Goal: Task Accomplishment & Management: Manage account settings

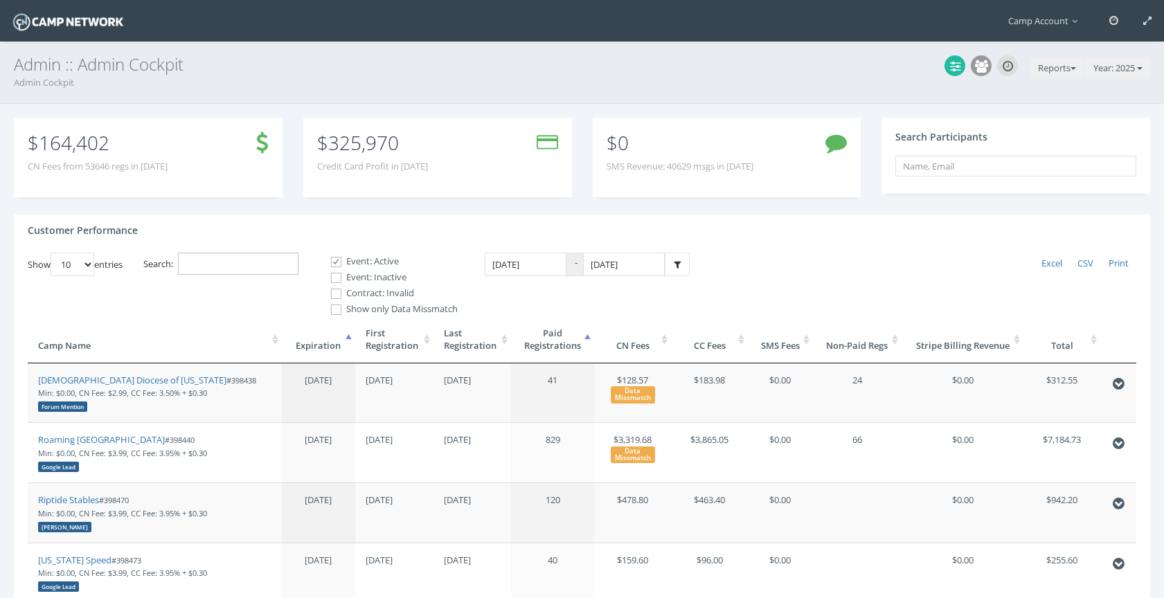
click at [242, 268] on input "Search:" at bounding box center [238, 264] width 120 height 23
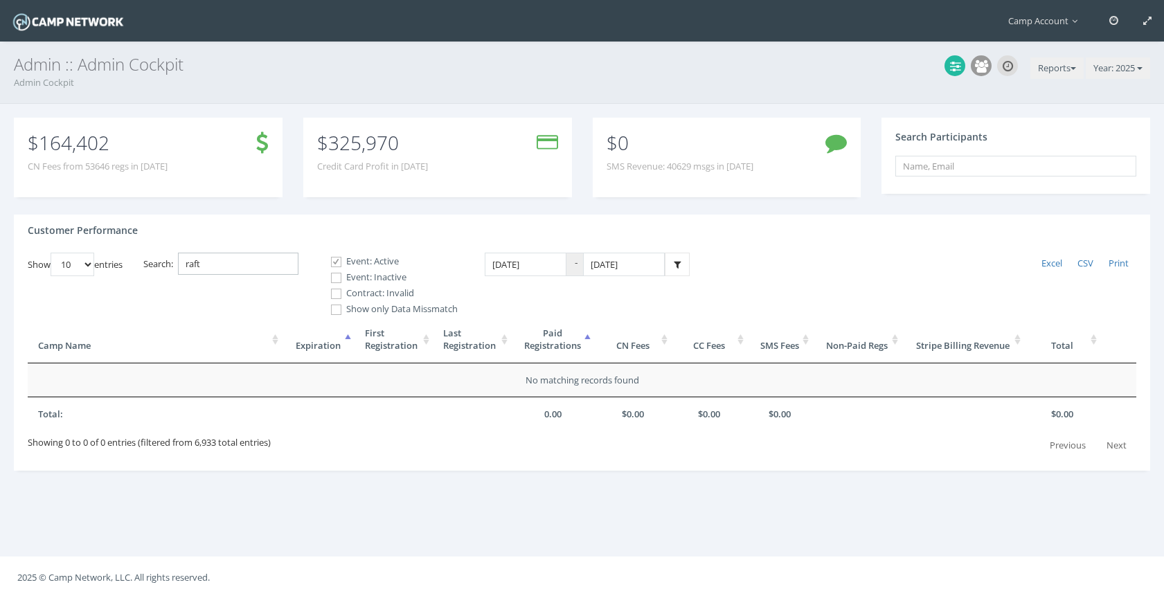
type input "raft"
click at [355, 276] on label "Event: Inactive" at bounding box center [388, 278] width 138 height 14
click at [335, 276] on input "Event: Inactive" at bounding box center [328, 277] width 13 height 13
checkbox input "true"
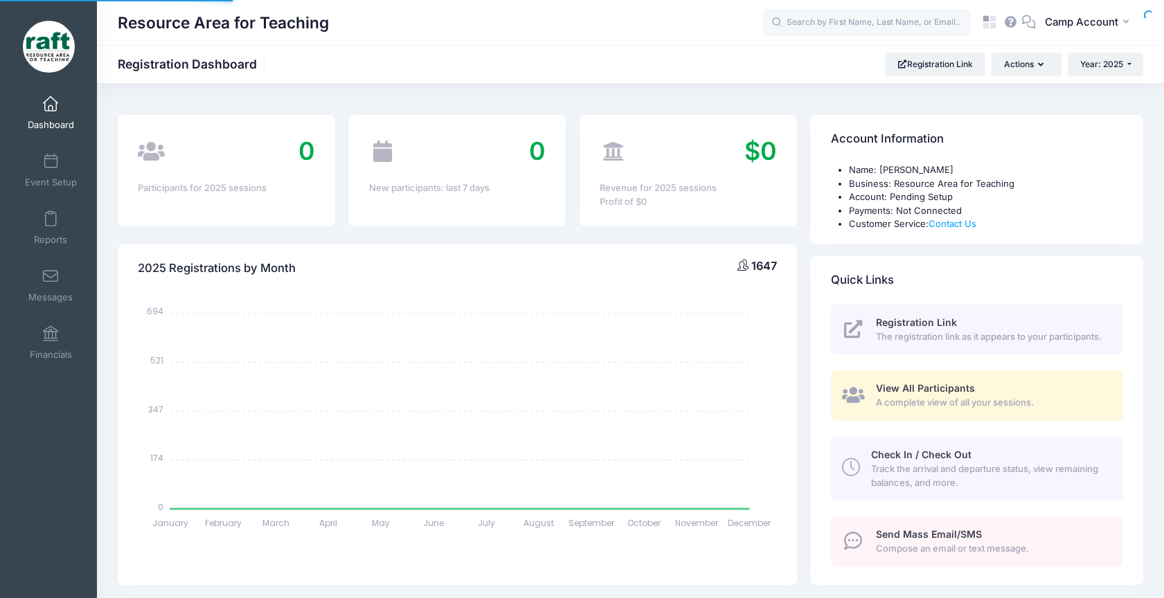
select select
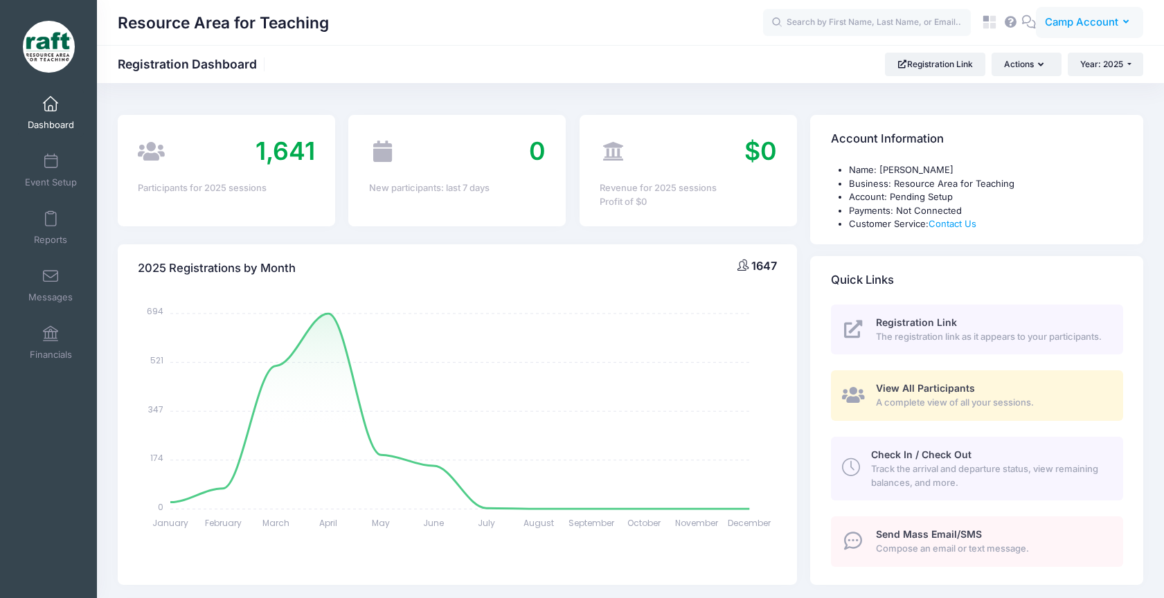
click at [1041, 24] on button "CA Camp Account" at bounding box center [1089, 23] width 107 height 32
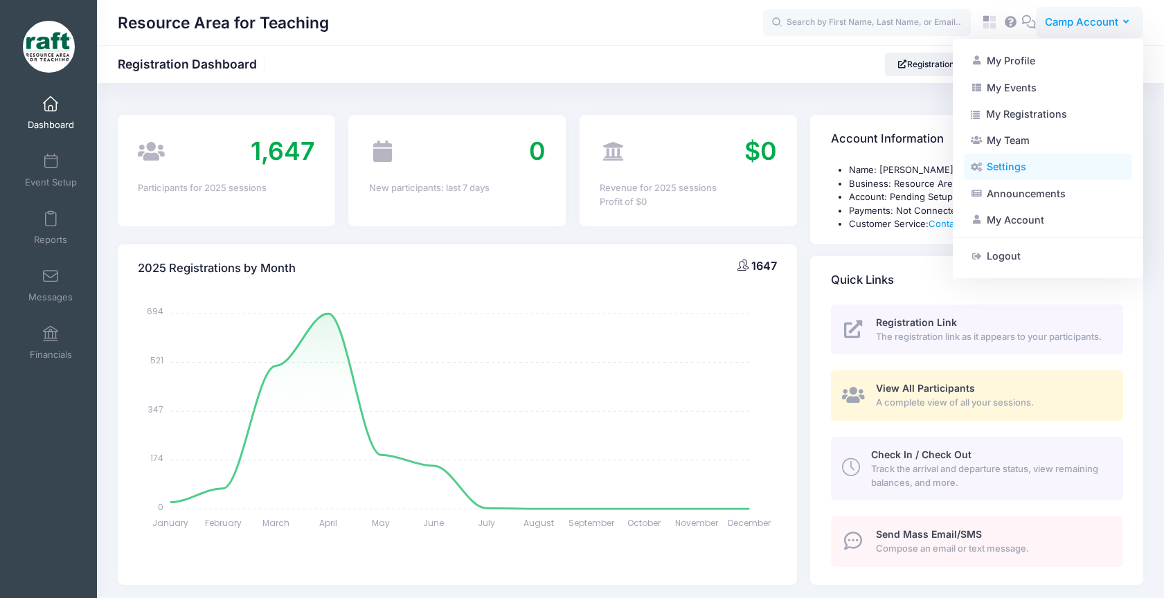
click at [1031, 172] on link "Settings" at bounding box center [1048, 167] width 168 height 26
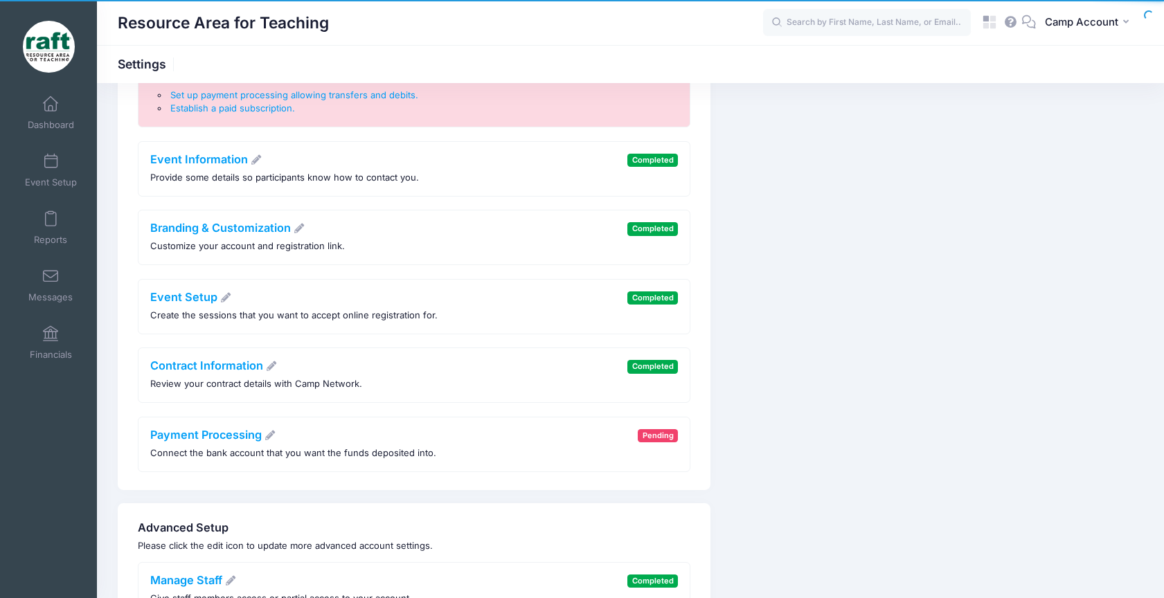
scroll to position [262, 0]
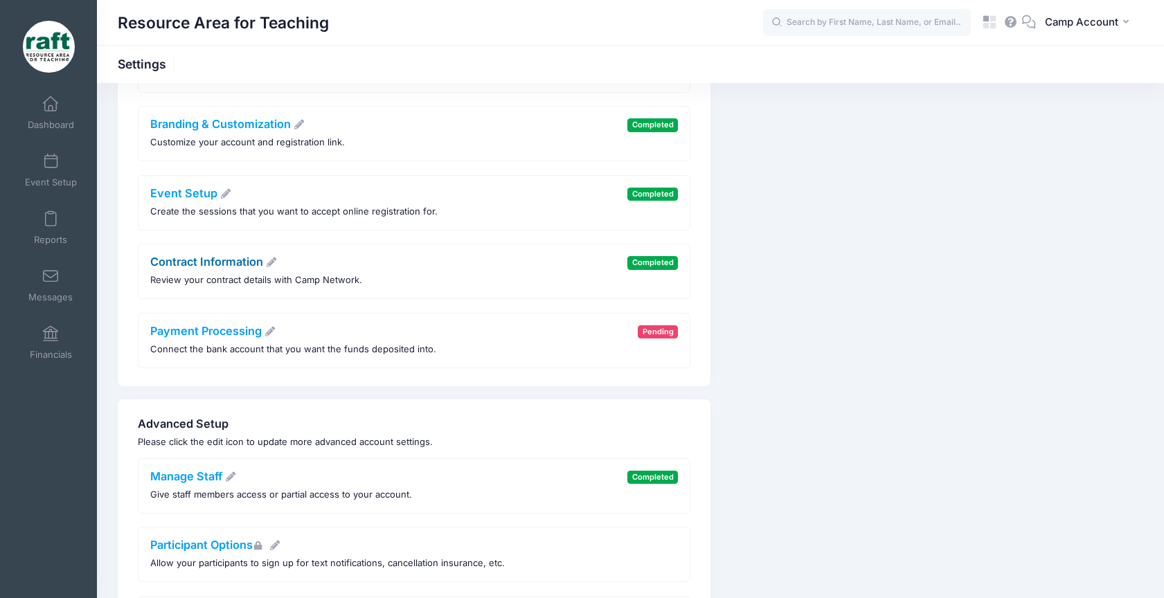
click at [225, 262] on link "Contract Information" at bounding box center [213, 262] width 127 height 14
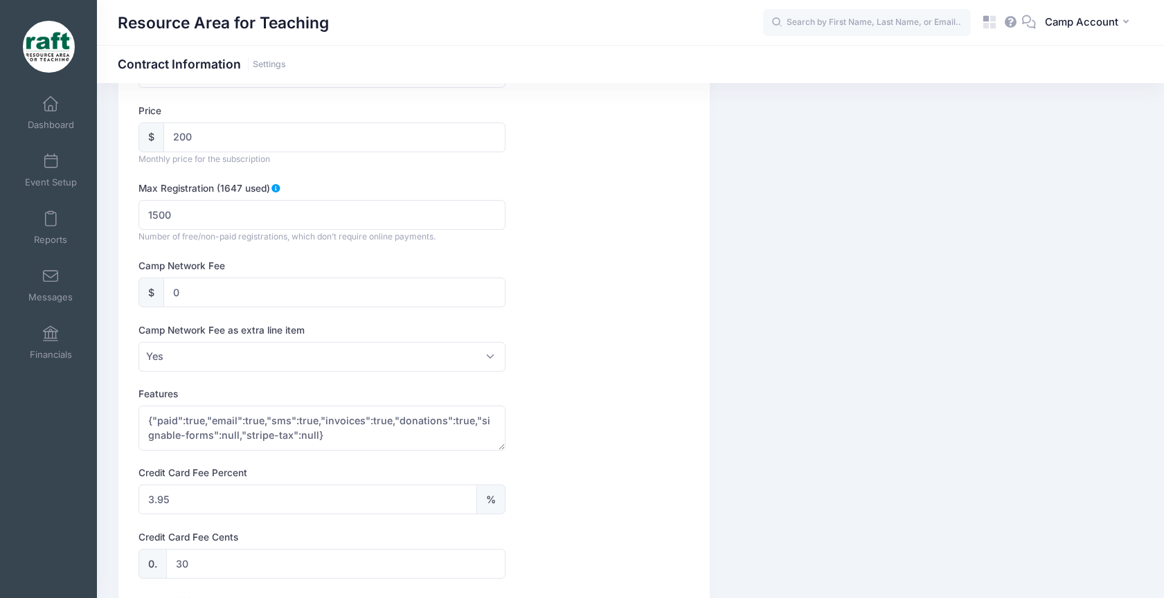
scroll to position [300, 0]
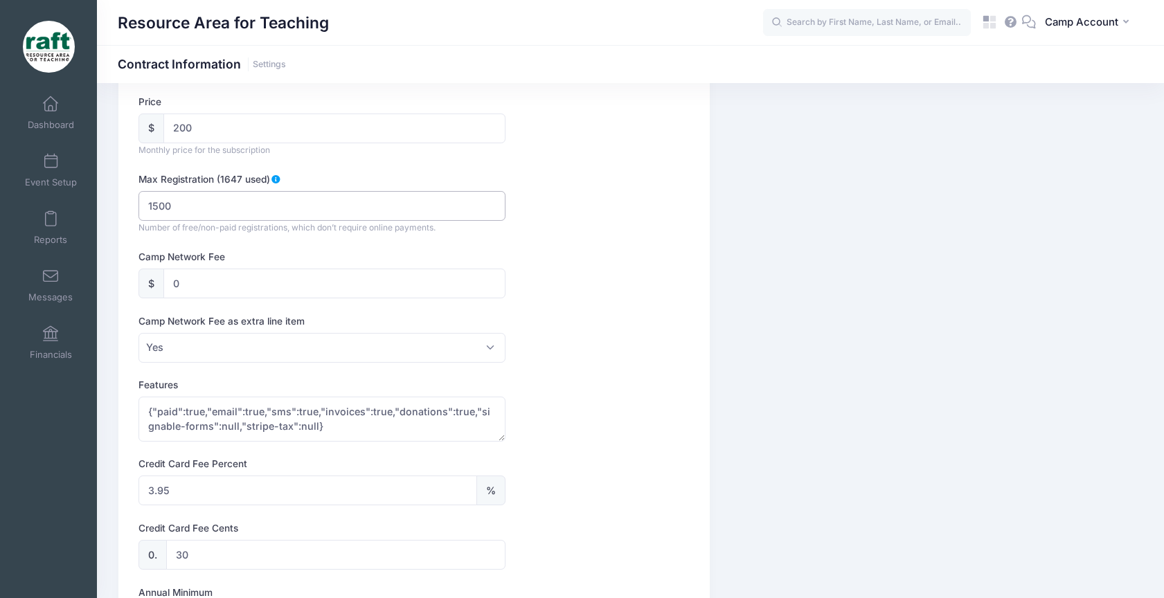
drag, startPoint x: 204, startPoint y: 209, endPoint x: 131, endPoint y: 198, distance: 73.5
click at [131, 198] on div "Contract Information Completed Below is your contract information with Camp Net…" at bounding box center [413, 401] width 591 height 1192
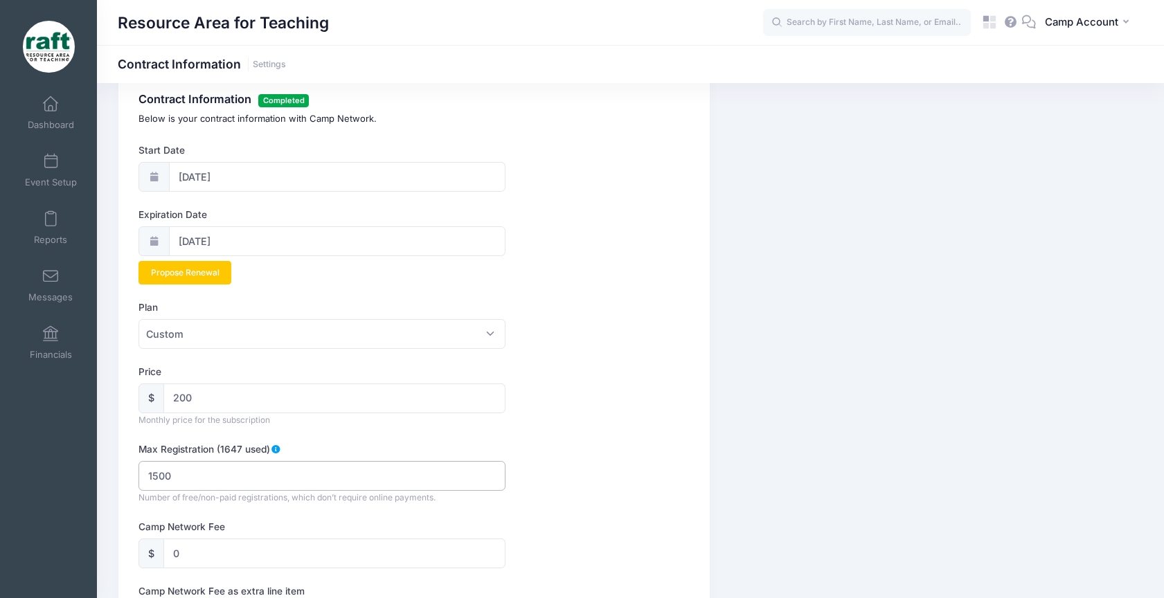
scroll to position [0, 0]
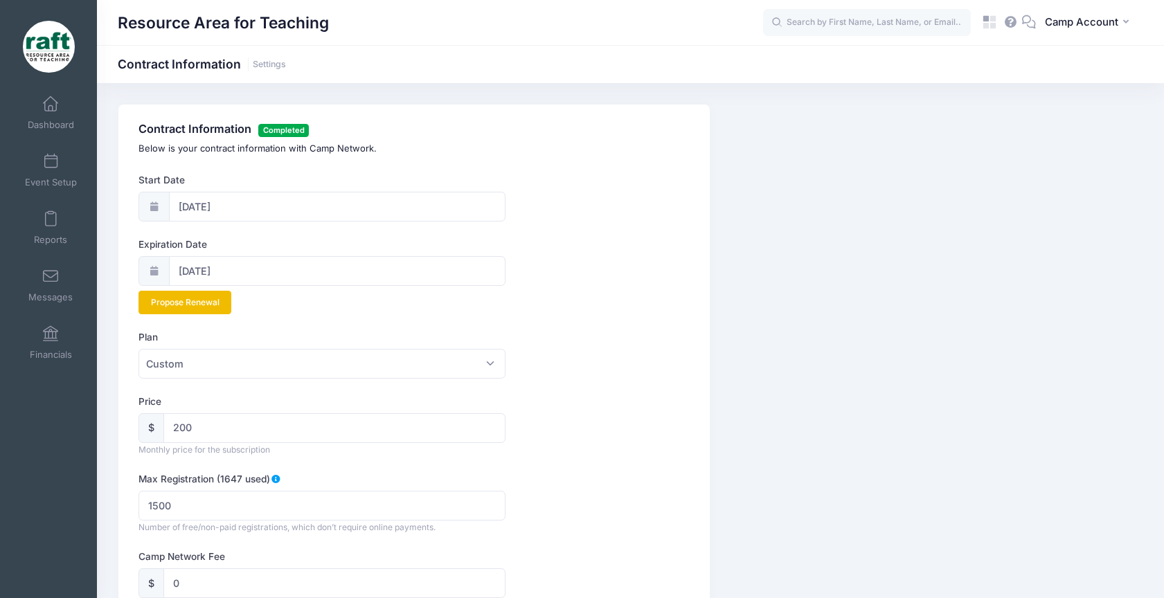
click at [214, 301] on link "Propose Renewal" at bounding box center [184, 303] width 93 height 24
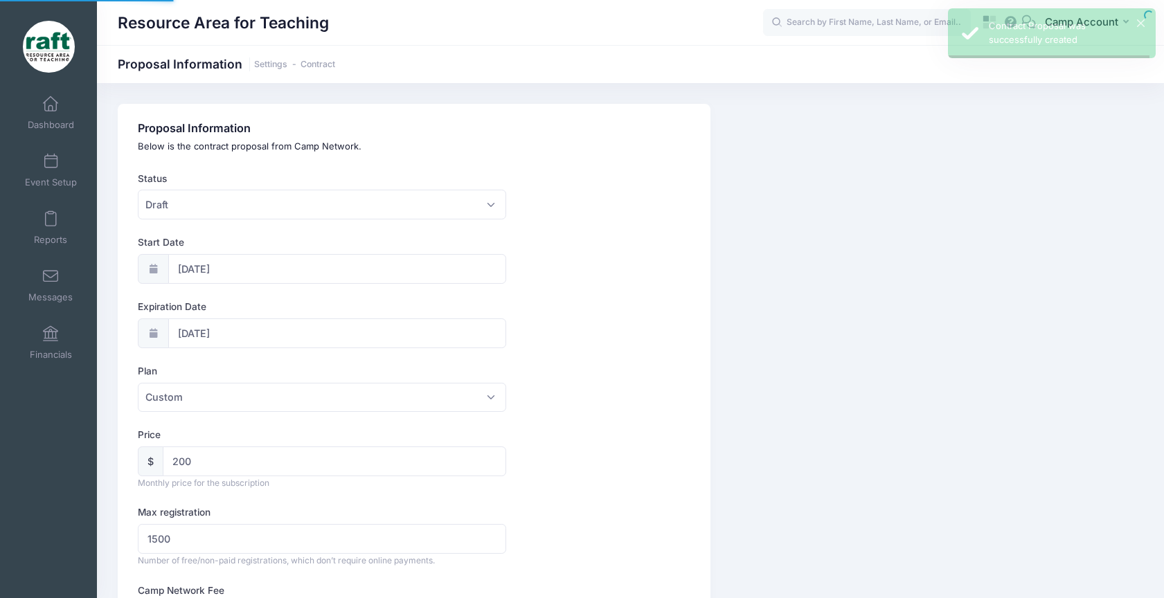
select select "0"
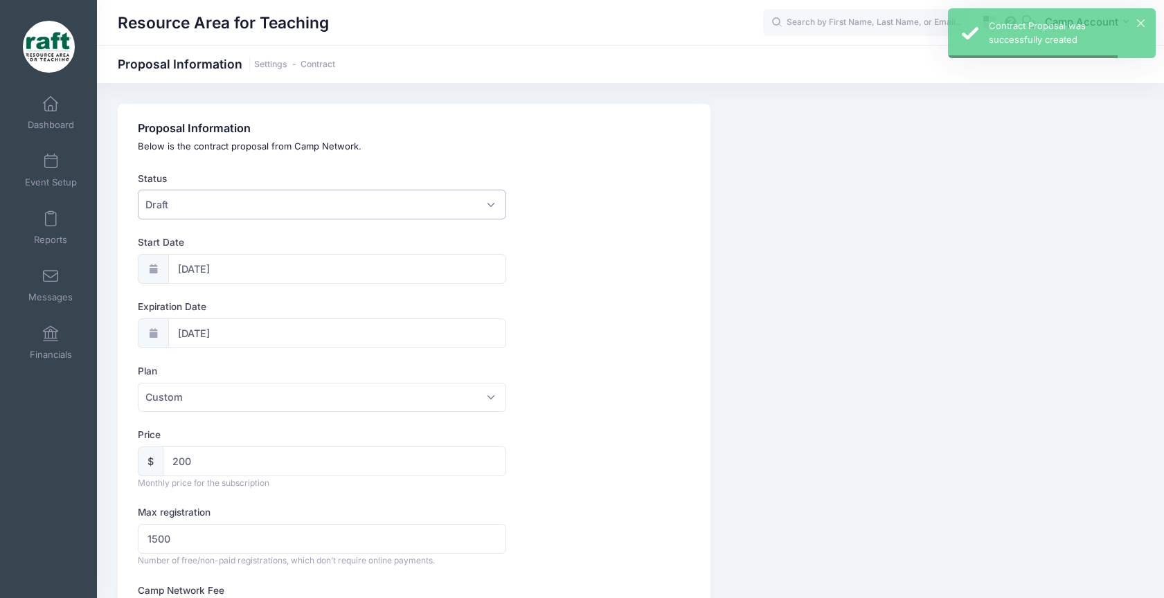
click at [276, 217] on span "Draft" at bounding box center [322, 205] width 368 height 30
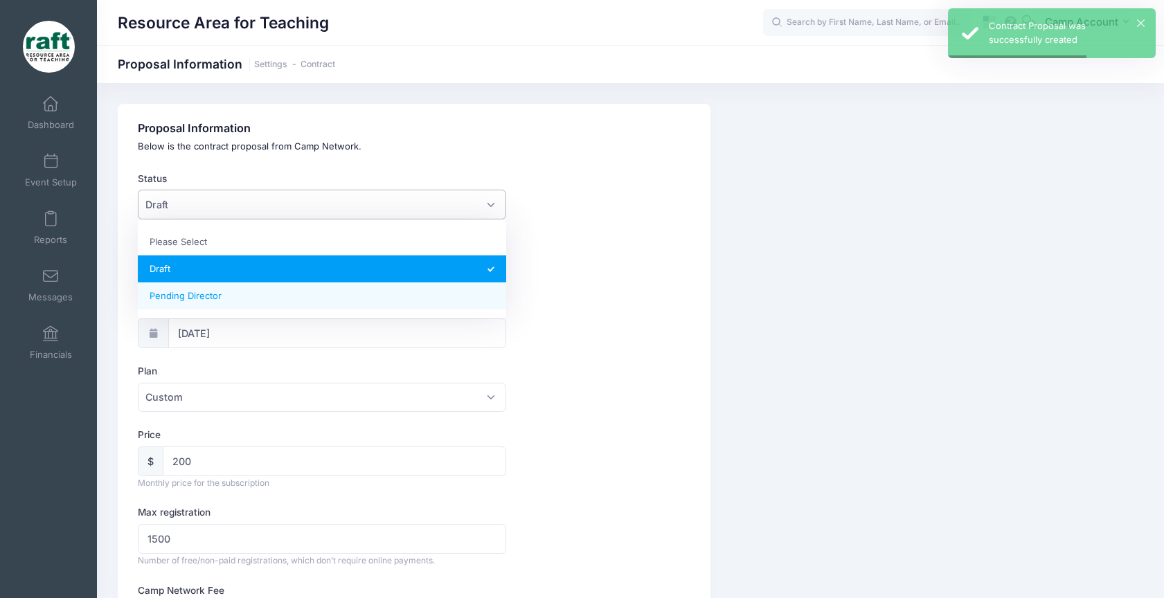
select select "1"
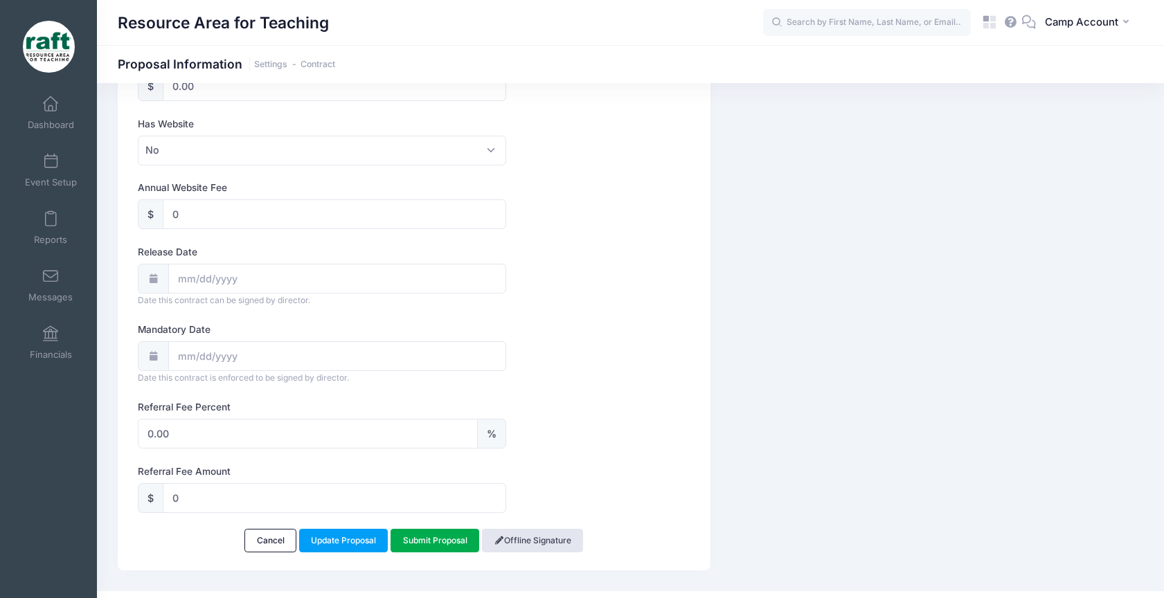
scroll to position [955, 0]
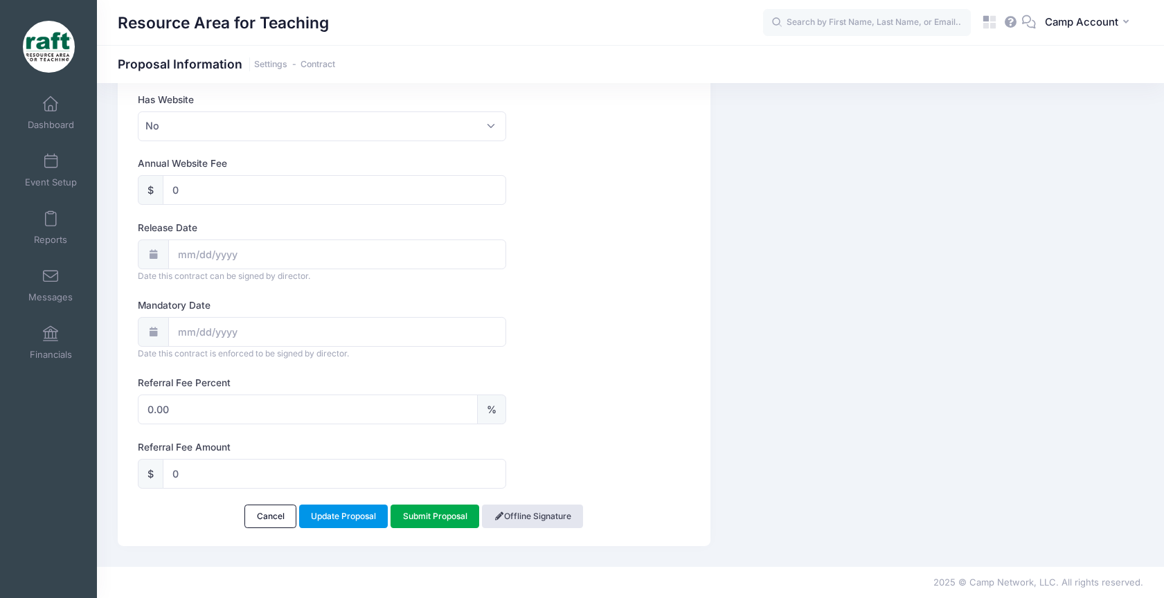
click at [348, 517] on link "Update Proposal" at bounding box center [343, 517] width 89 height 24
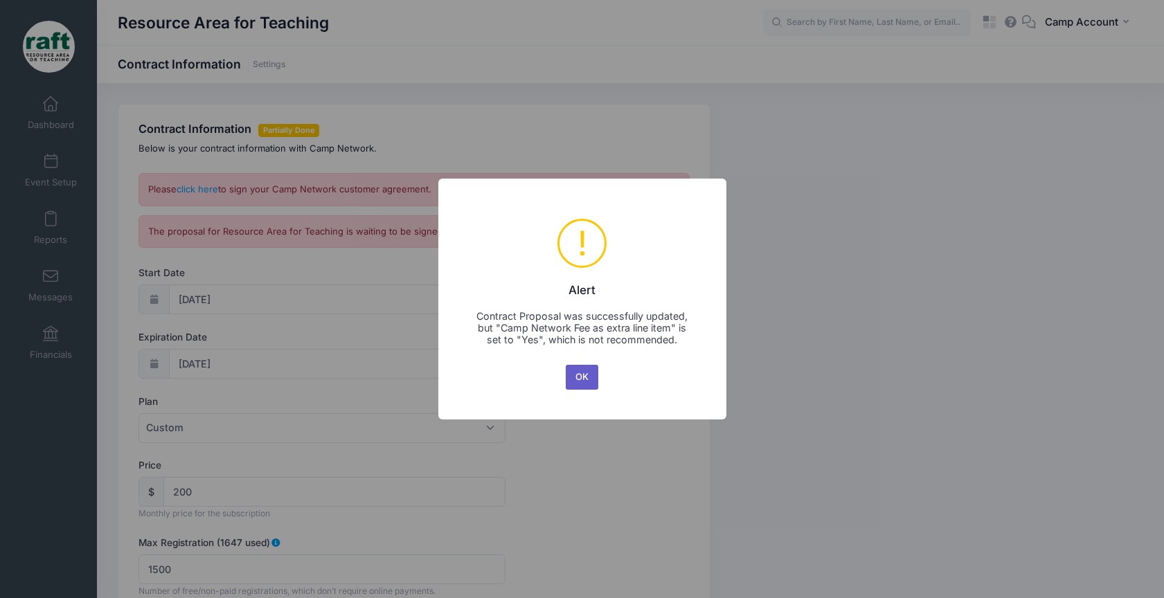
click at [580, 378] on button "OK" at bounding box center [582, 377] width 33 height 25
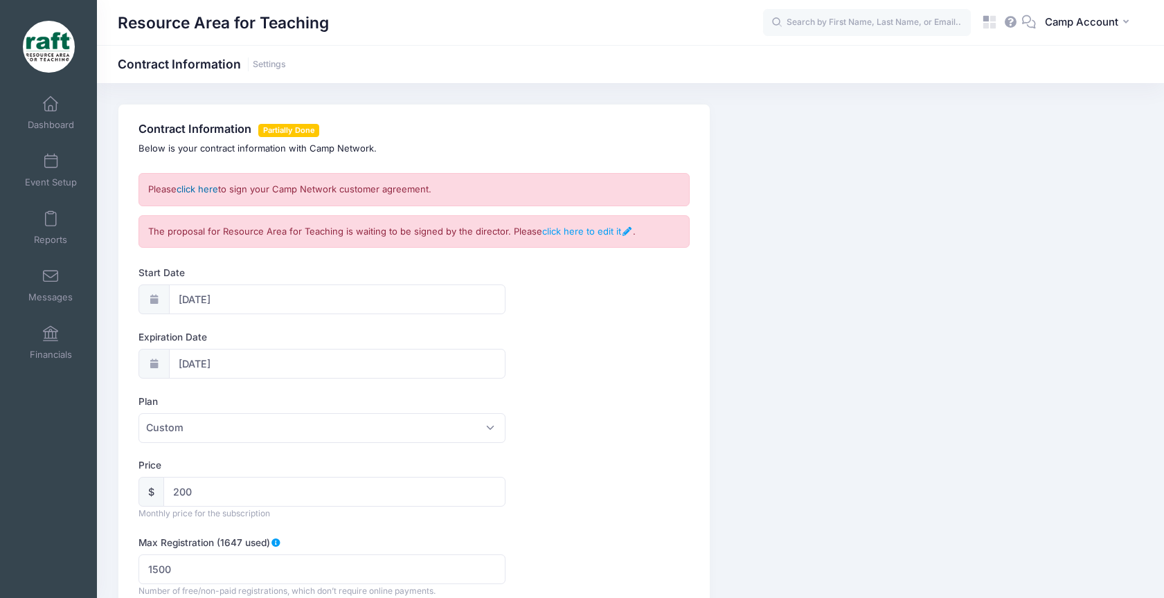
click at [199, 186] on link "click here" at bounding box center [198, 189] width 42 height 11
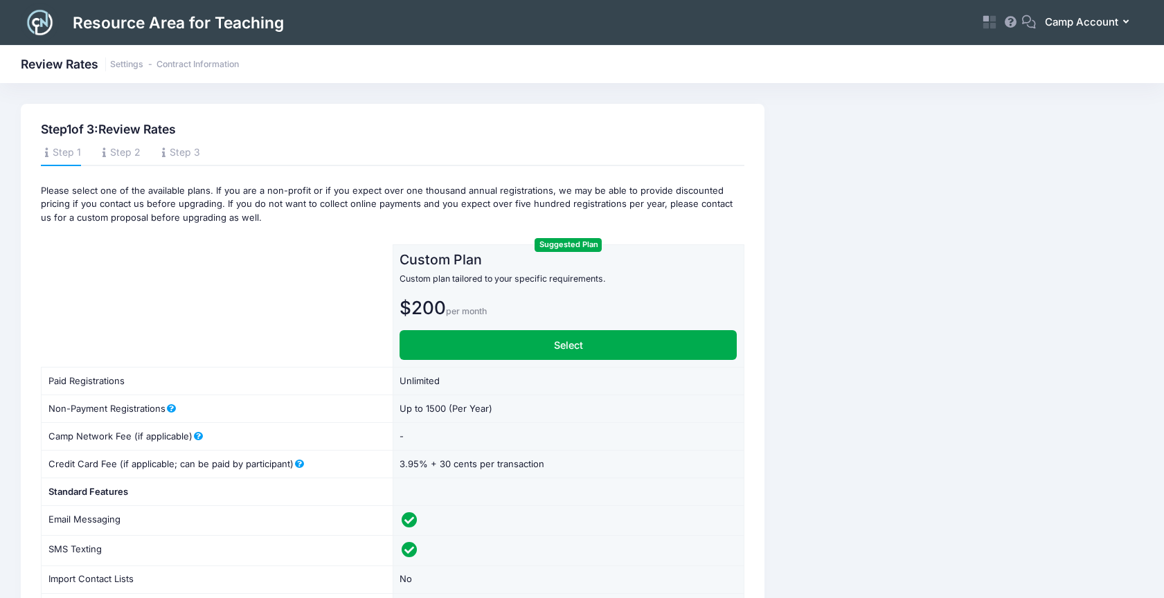
click at [1095, 22] on span "Camp Account" at bounding box center [1081, 22] width 73 height 15
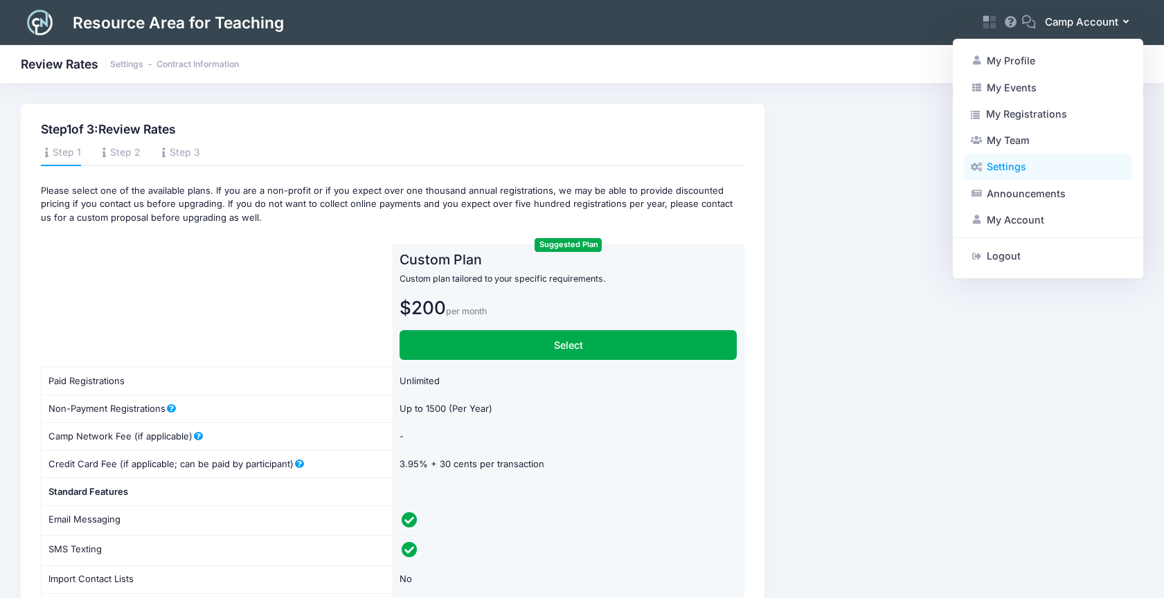
click at [1033, 173] on link "Settings" at bounding box center [1048, 167] width 168 height 26
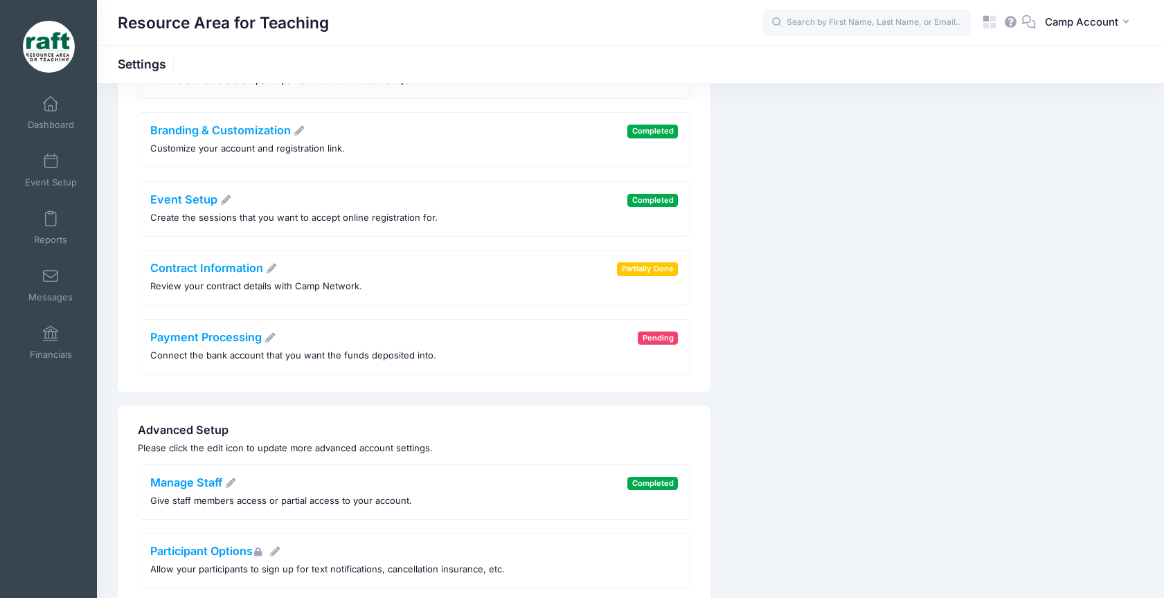
scroll to position [282, 0]
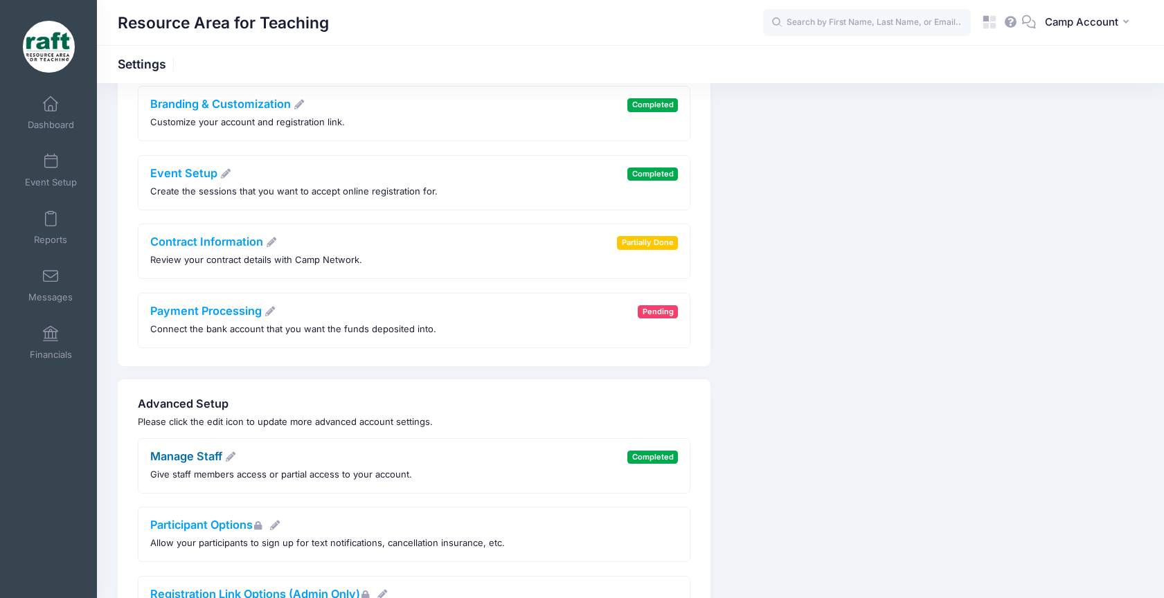
click at [211, 456] on link "Manage Staff" at bounding box center [193, 456] width 87 height 14
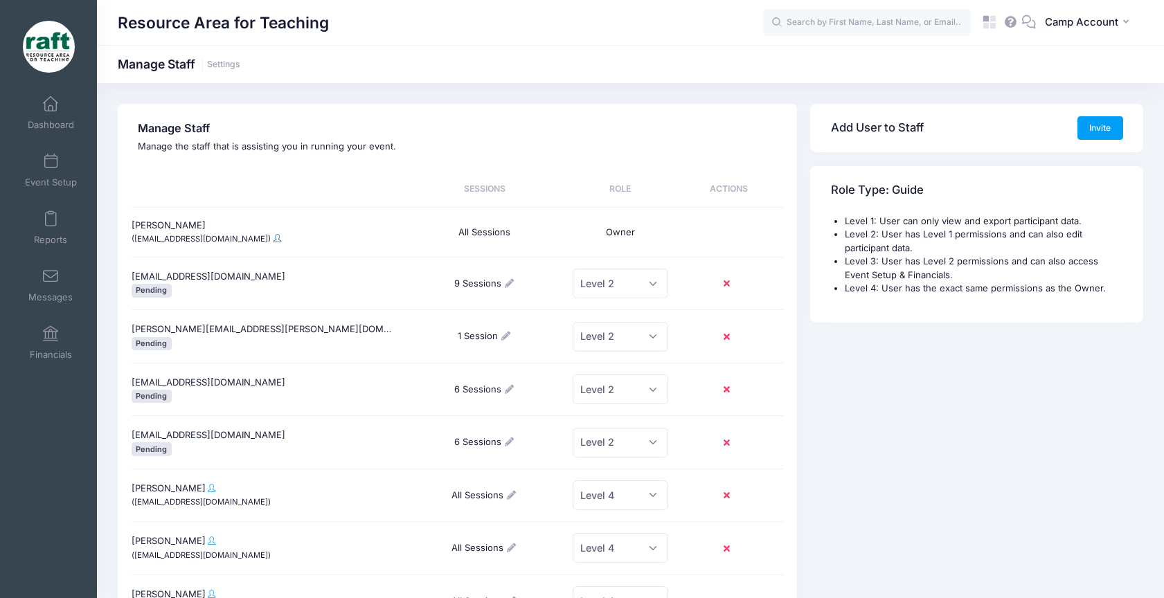
click at [274, 239] on span at bounding box center [278, 238] width 8 height 8
